Goal: Information Seeking & Learning: Learn about a topic

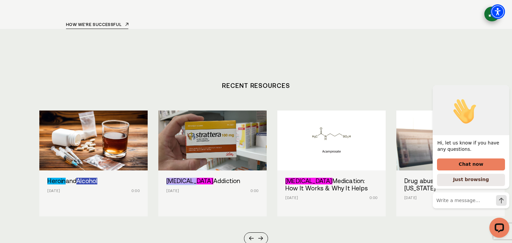
click at [181, 171] on div "Heroin and Alcohol Sep 17, 2025 0:00 Strattera Addiction Sep 16, 2025 0:00 Camp…" at bounding box center [255, 178] width 433 height 134
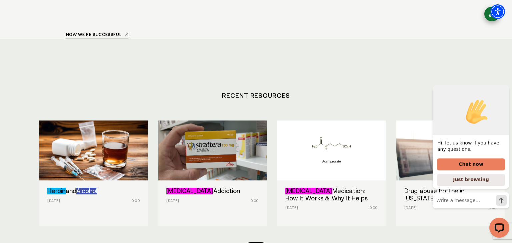
scroll to position [2375, 0]
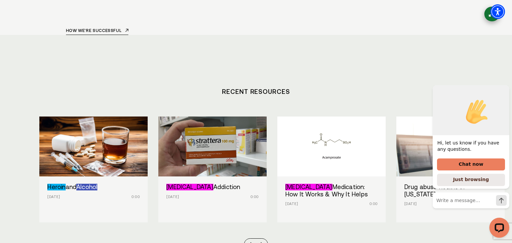
click at [215, 191] on section "Recent Resources Heroin and Alcohol Sep 17, 2025 0:00 Strattera Addiction Sep 1…" at bounding box center [256, 163] width 512 height 256
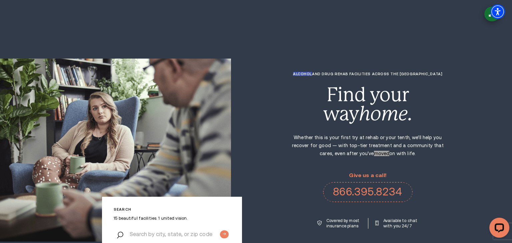
scroll to position [2381, 0]
